Goal: Transaction & Acquisition: Purchase product/service

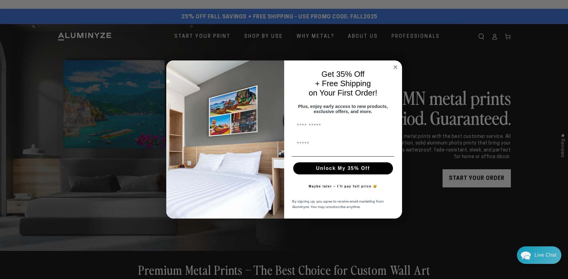
click at [322, 129] on input "First Name" at bounding box center [343, 126] width 102 height 12
click at [383, 200] on div "By signing up, you agree to receive email marketing from Aluminyze. You may uns…" at bounding box center [343, 204] width 106 height 17
click at [396, 65] on circle "Close dialog" at bounding box center [395, 66] width 7 height 7
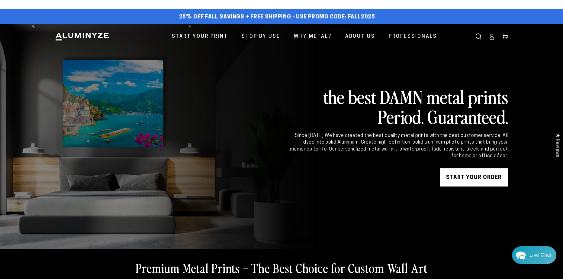
click at [479, 180] on link "START YOUR Order" at bounding box center [474, 177] width 68 height 18
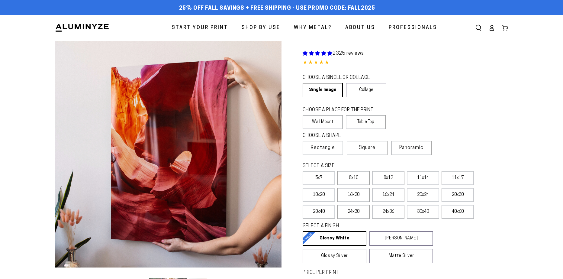
select select "**********"
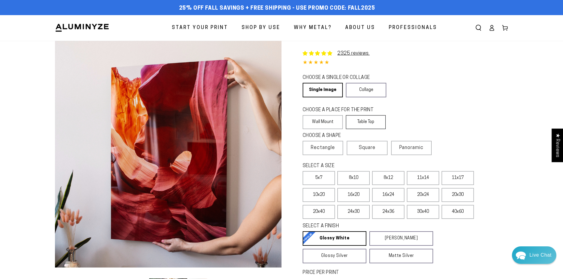
click at [372, 120] on label "Table Top" at bounding box center [366, 122] width 40 height 14
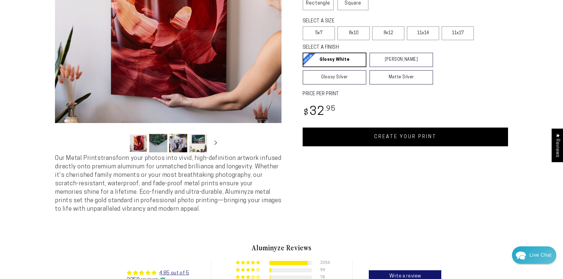
scroll to position [121, 0]
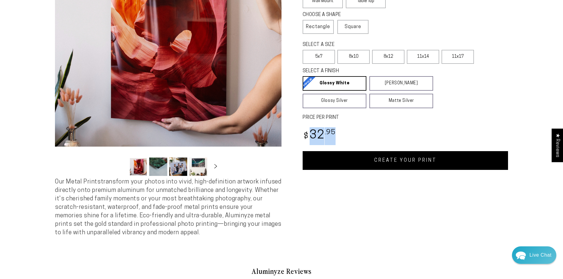
drag, startPoint x: 309, startPoint y: 138, endPoint x: 351, endPoint y: 134, distance: 42.7
click at [351, 134] on div "Regular price $ 32 .95 Regular price Sale price $ 32 .95" at bounding box center [405, 136] width 205 height 18
click at [505, 134] on div "Regular price $ 32 .95 Regular price Sale price $ 32 .95" at bounding box center [405, 136] width 205 height 18
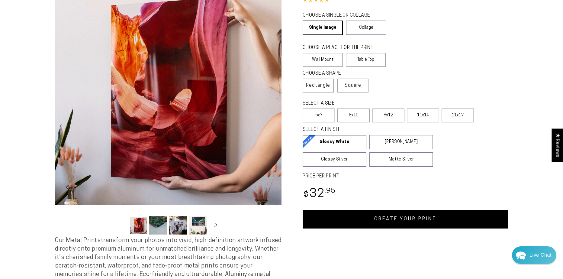
scroll to position [0, 0]
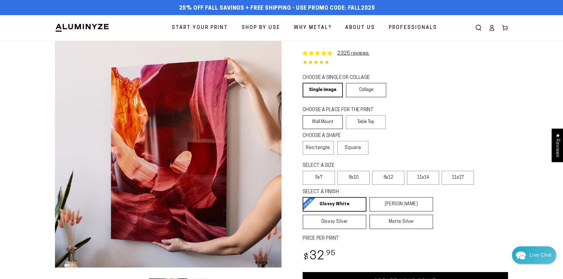
click at [330, 121] on label "Wall Mount" at bounding box center [323, 122] width 40 height 14
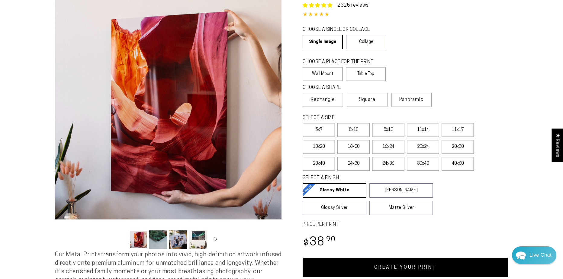
scroll to position [121, 0]
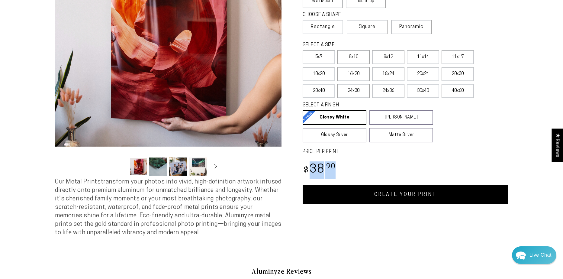
drag, startPoint x: 310, startPoint y: 165, endPoint x: 368, endPoint y: 166, distance: 57.7
click at [349, 166] on div "Regular price $ 38 .90 Regular price Sale price $ 38 .90" at bounding box center [405, 170] width 205 height 18
click at [495, 155] on div "Single Product 2325 reviews. 4.85 / 5.0 (2258) 2258 total reviews CHOOSE A SING…" at bounding box center [395, 62] width 227 height 284
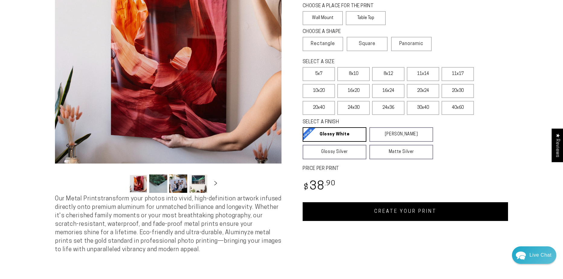
scroll to position [91, 0]
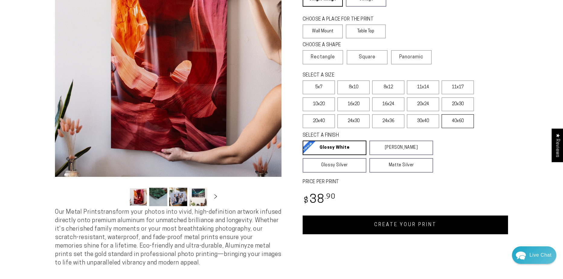
click at [458, 123] on label "40x60" at bounding box center [458, 121] width 32 height 14
click at [323, 90] on label "5x7" at bounding box center [319, 87] width 32 height 14
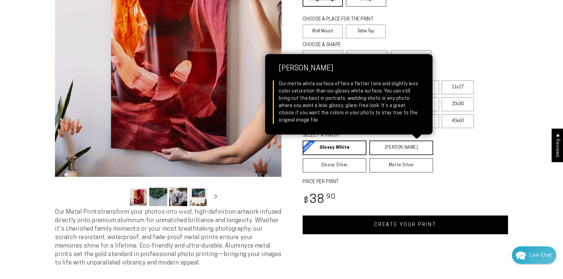
click at [394, 149] on link "Matte White Matte White Our matte white surface offers a flatter tone and sligh…" at bounding box center [402, 148] width 64 height 15
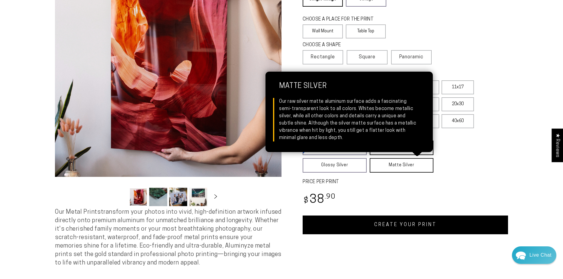
click at [390, 163] on link "Matte Silver Matte Silver Our raw silver matte aluminum surface adds a fascinat…" at bounding box center [402, 165] width 64 height 15
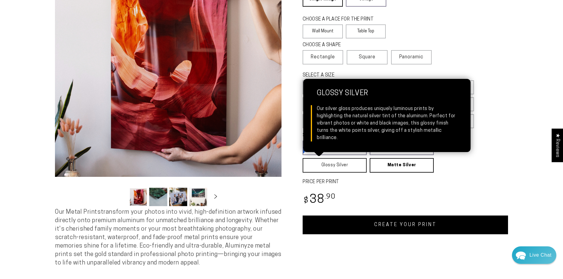
click at [338, 163] on link "Glossy Silver Glossy Silver Our silver gloss produces uniquely luminous prints …" at bounding box center [335, 165] width 64 height 15
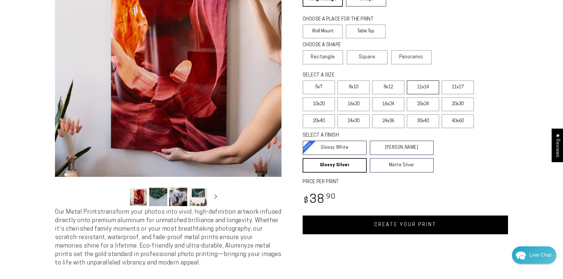
click at [427, 86] on label "11x14" at bounding box center [423, 87] width 32 height 14
click at [356, 88] on label "8x10" at bounding box center [354, 87] width 32 height 14
click at [392, 88] on label "8x12" at bounding box center [388, 87] width 32 height 14
click at [355, 85] on label "8x10" at bounding box center [354, 87] width 32 height 14
click at [353, 56] on label "Square" at bounding box center [367, 57] width 40 height 14
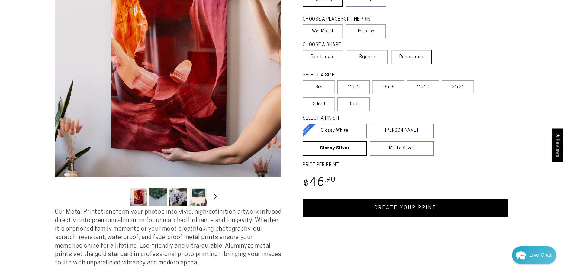
click at [406, 60] on label "Panoramic" at bounding box center [411, 57] width 40 height 14
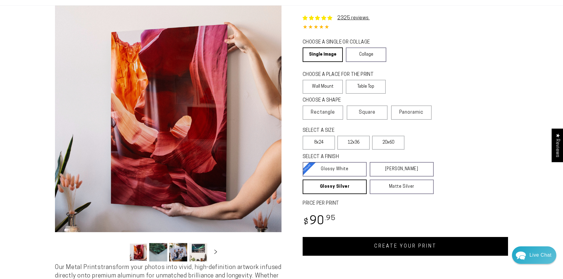
scroll to position [30, 0]
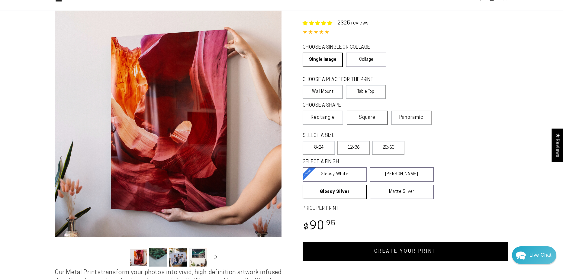
click at [361, 116] on span "Square" at bounding box center [367, 117] width 17 height 7
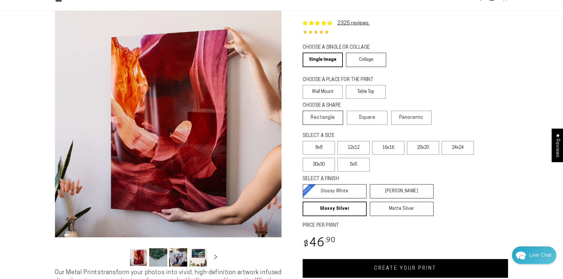
click at [321, 116] on span "Rectangle" at bounding box center [323, 117] width 24 height 7
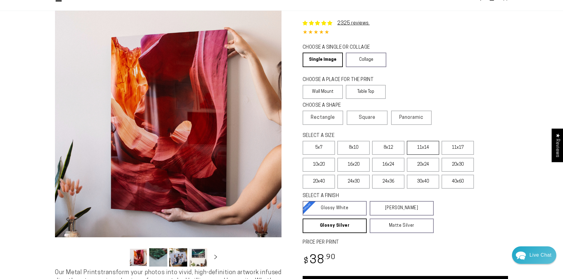
click at [417, 147] on label "11x14" at bounding box center [423, 148] width 32 height 14
click at [411, 115] on span "Panoramic" at bounding box center [411, 117] width 24 height 5
